Goal: Information Seeking & Learning: Learn about a topic

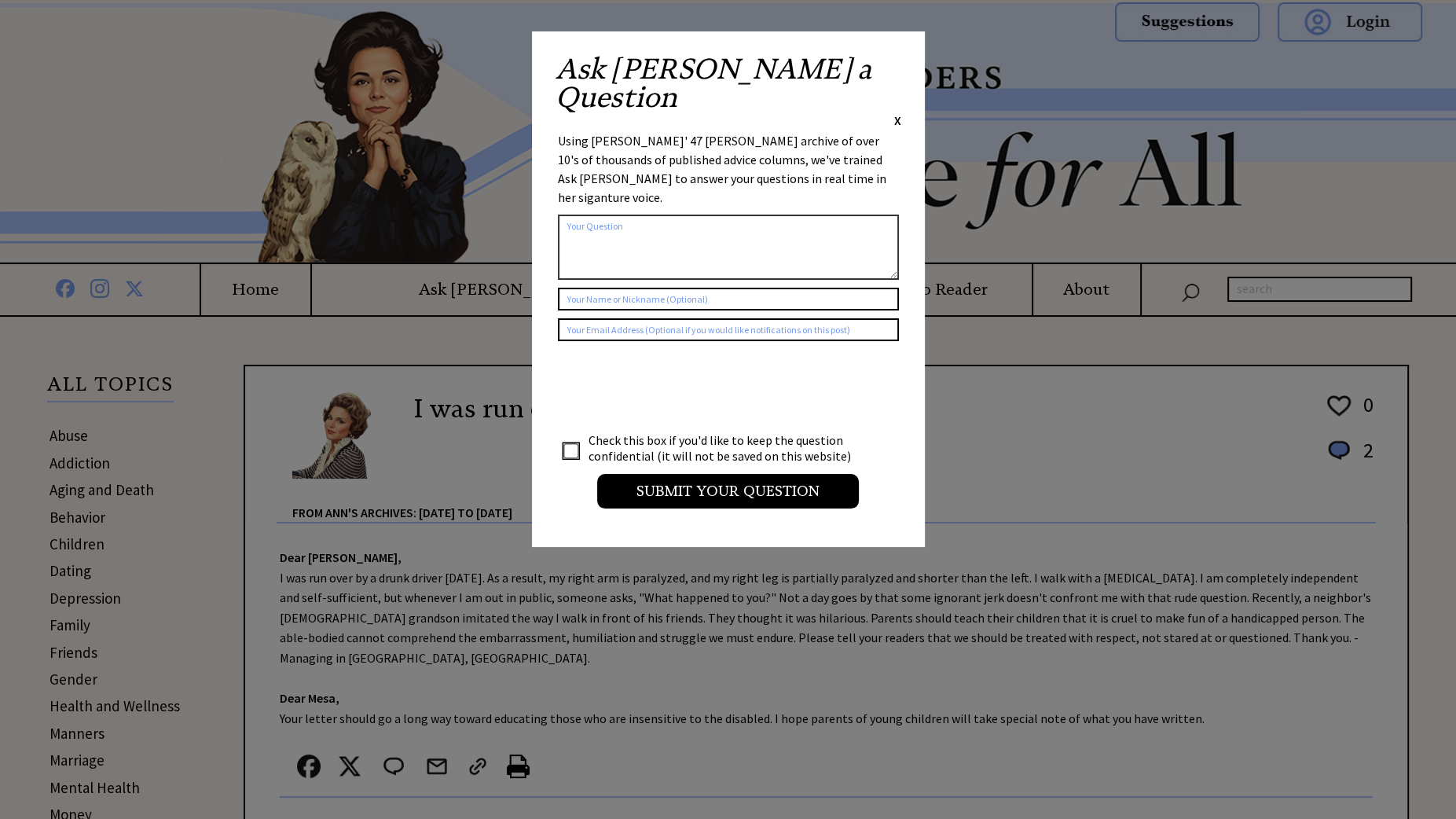
click at [894, 113] on span "X" at bounding box center [898, 121] width 7 height 16
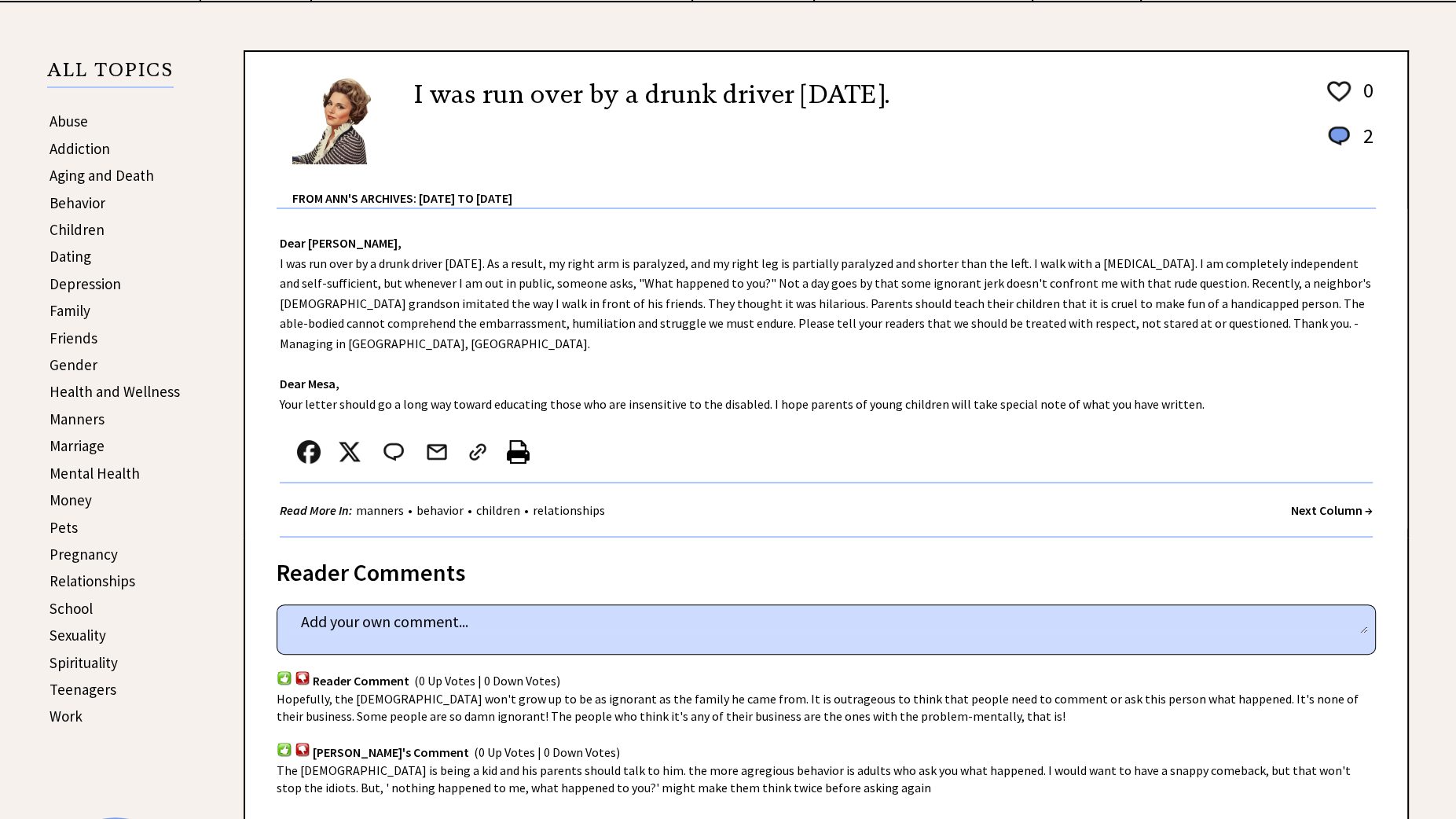
scroll to position [393, 0]
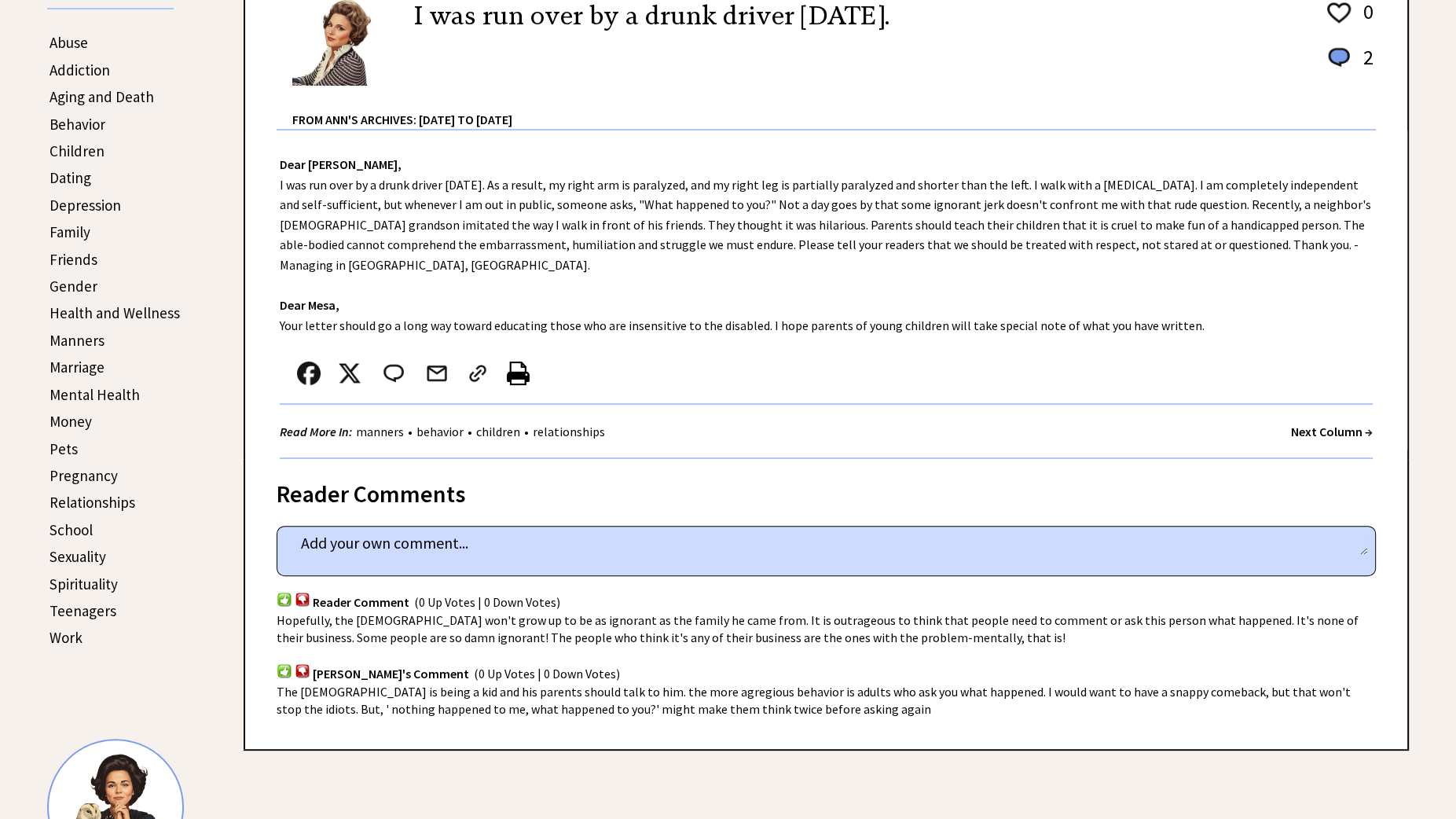
click at [85, 335] on link "Manners" at bounding box center [77, 340] width 55 height 18
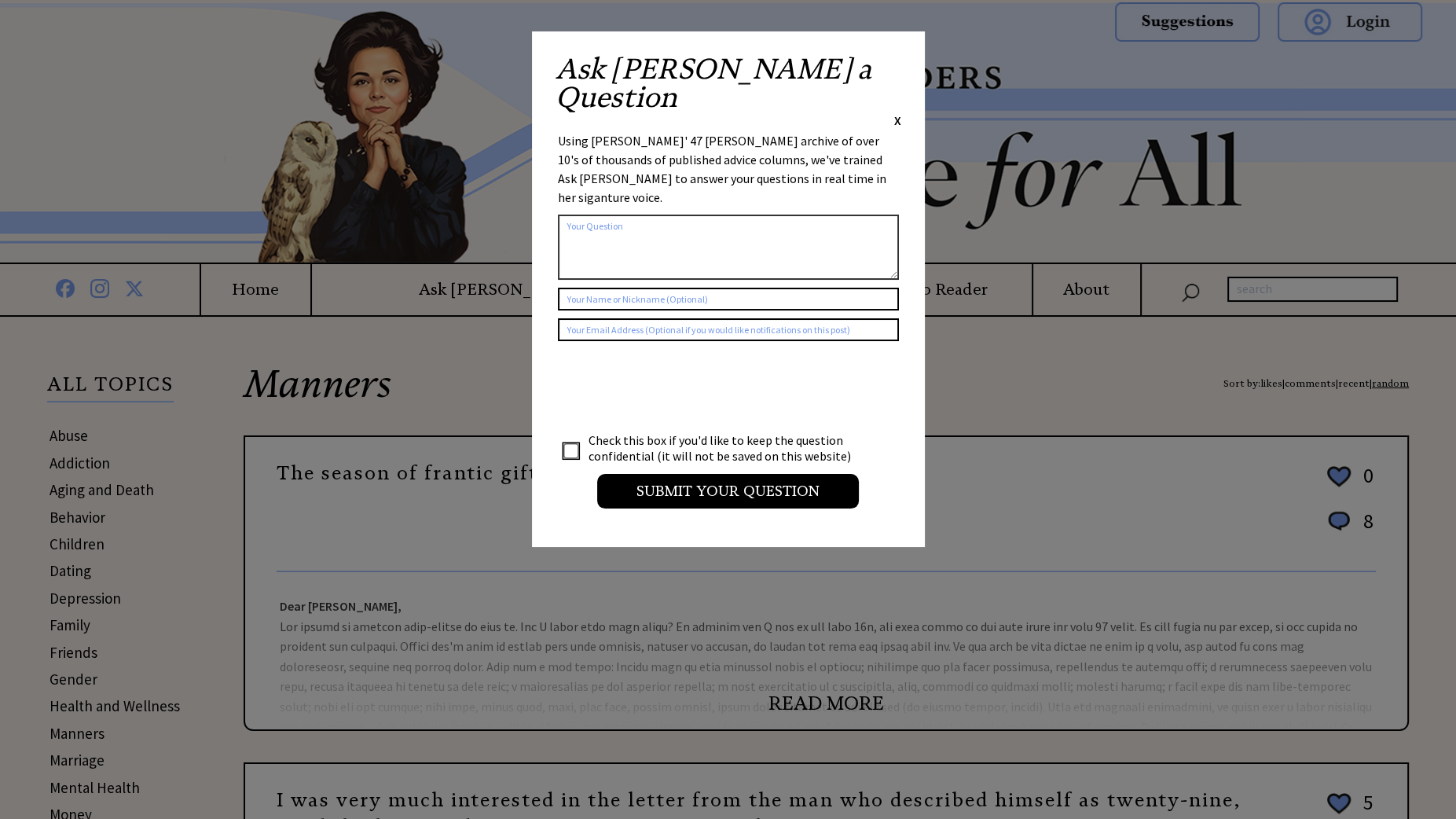
drag, startPoint x: 896, startPoint y: 65, endPoint x: 889, endPoint y: 71, distance: 9.2
click at [896, 113] on span "X" at bounding box center [898, 121] width 7 height 16
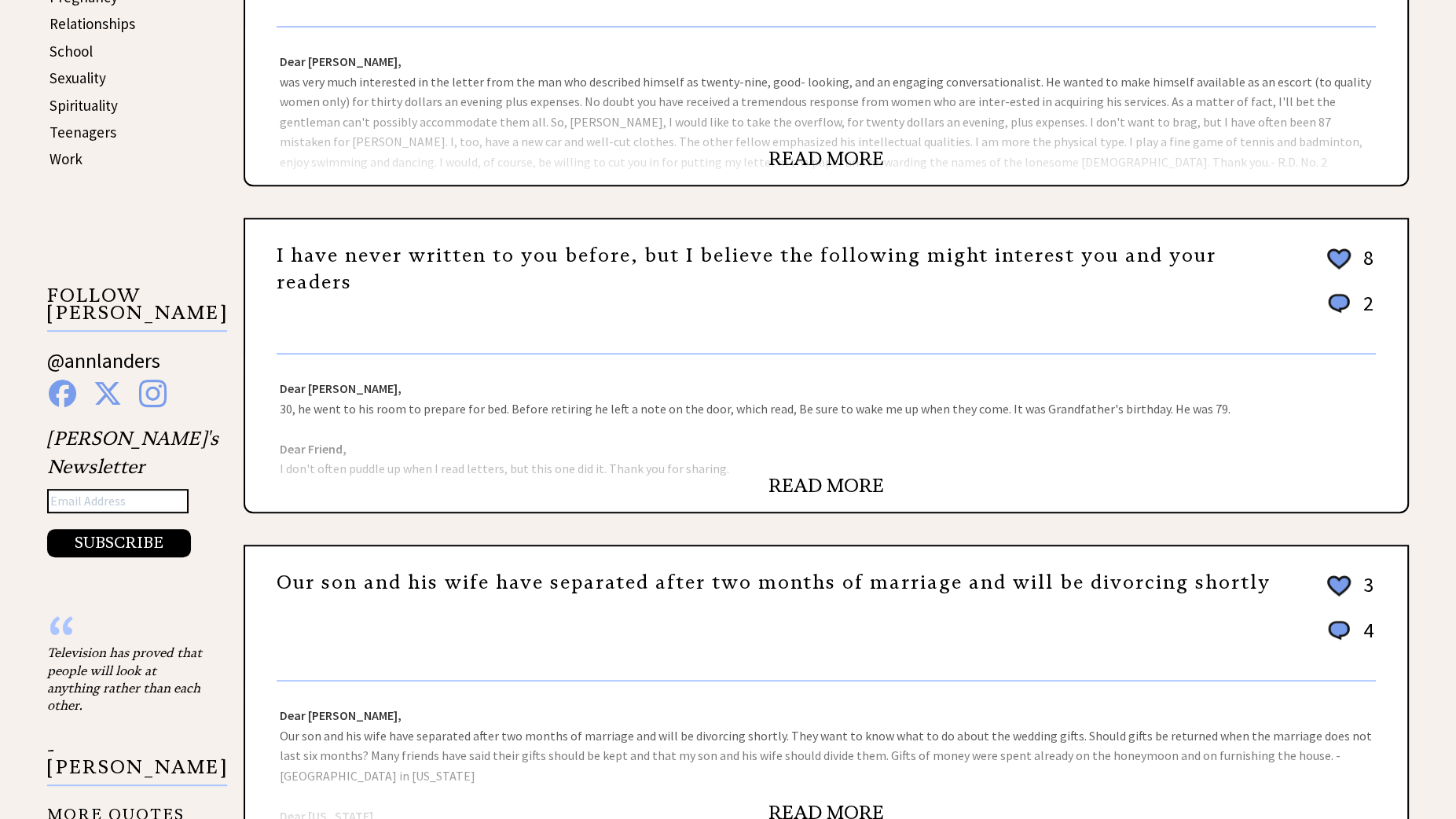
scroll to position [943, 0]
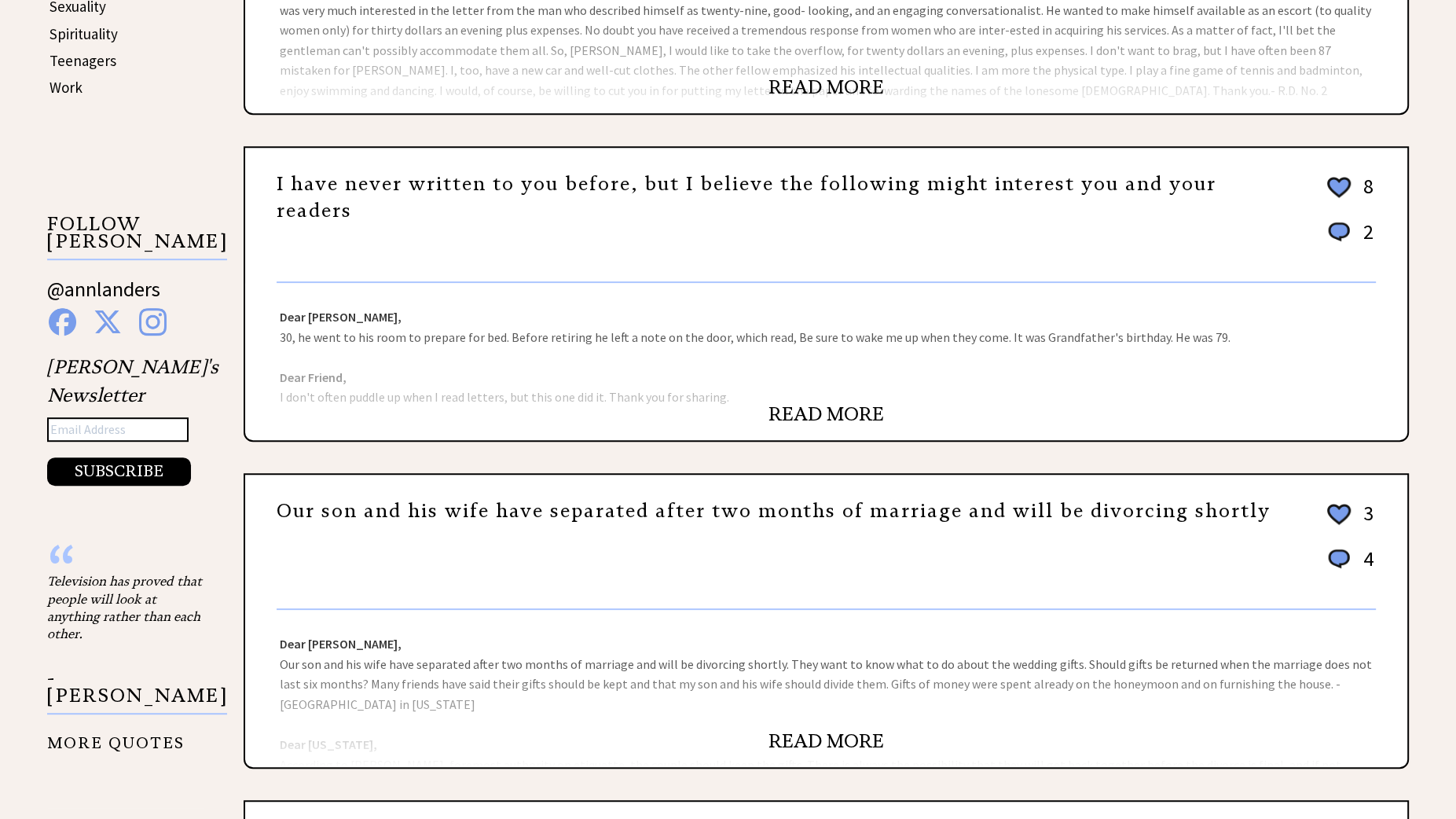
click at [852, 408] on link "READ MORE" at bounding box center [826, 414] width 115 height 24
